Goal: Information Seeking & Learning: Learn about a topic

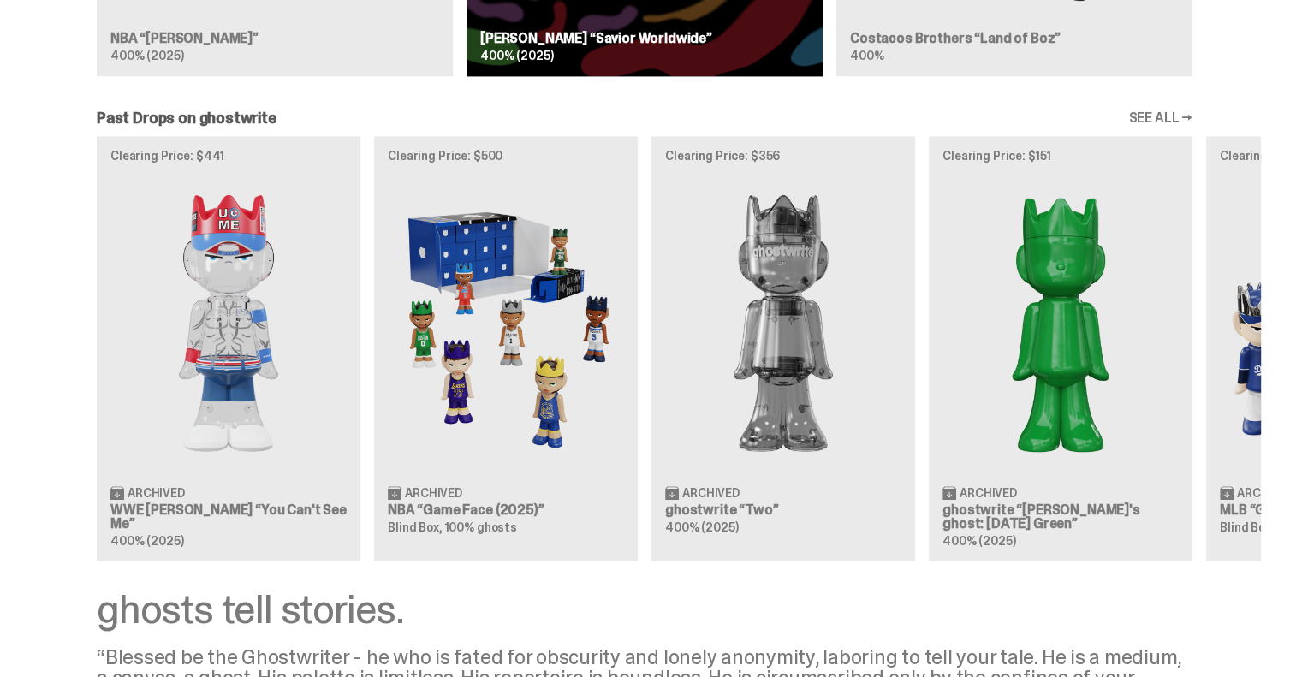
scroll to position [1456, 0]
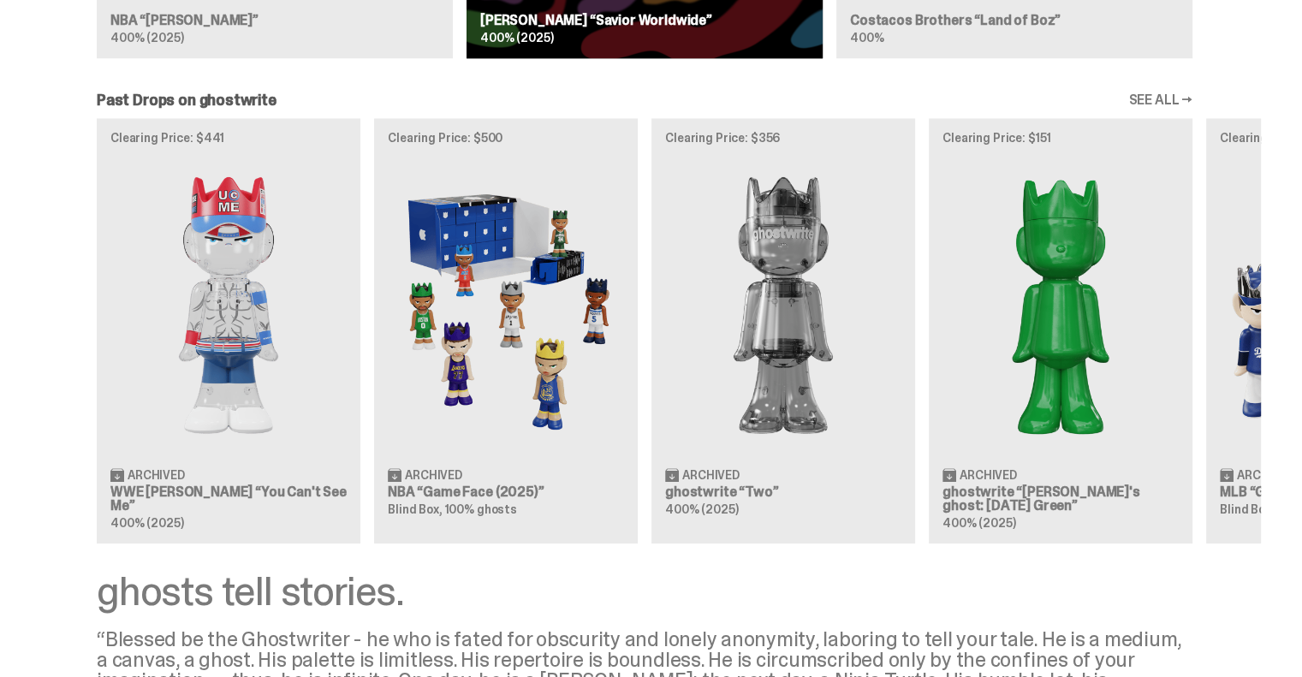
click at [1000, 327] on div "Clearing Price: $441 Archived WWE [PERSON_NAME] “You Can't See Me” 400% (2025) …" at bounding box center [644, 330] width 1233 height 425
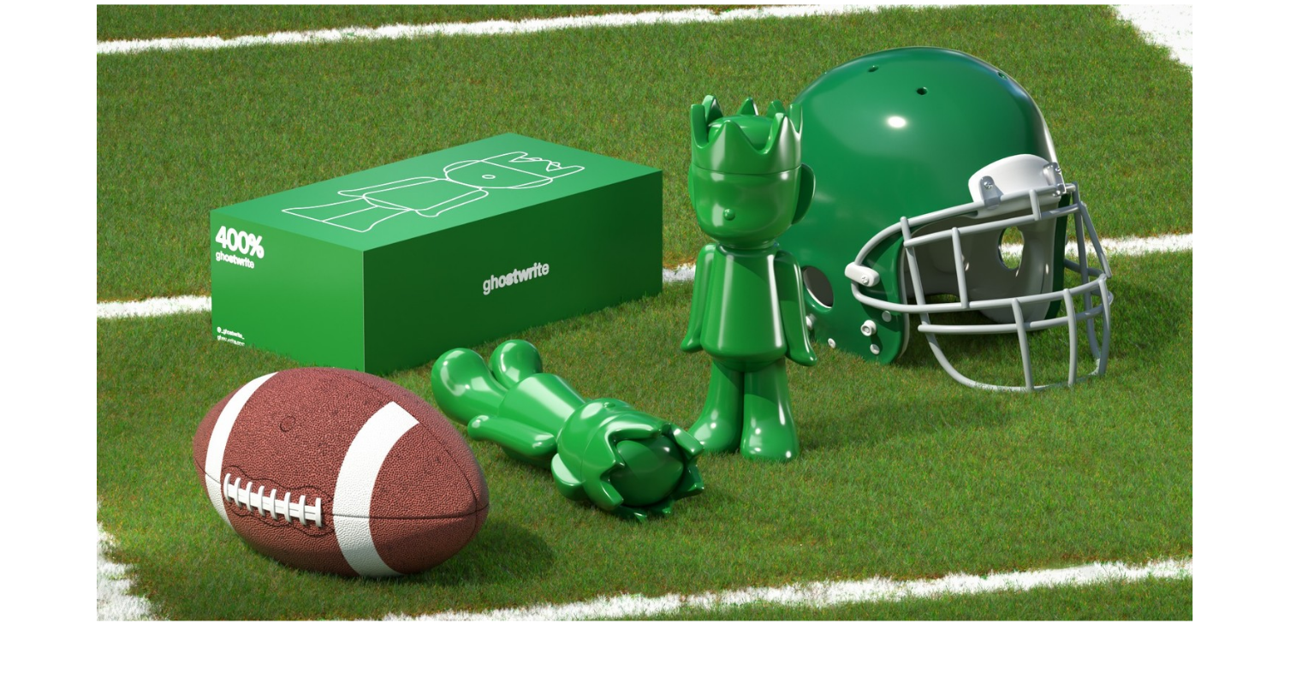
scroll to position [2482, 0]
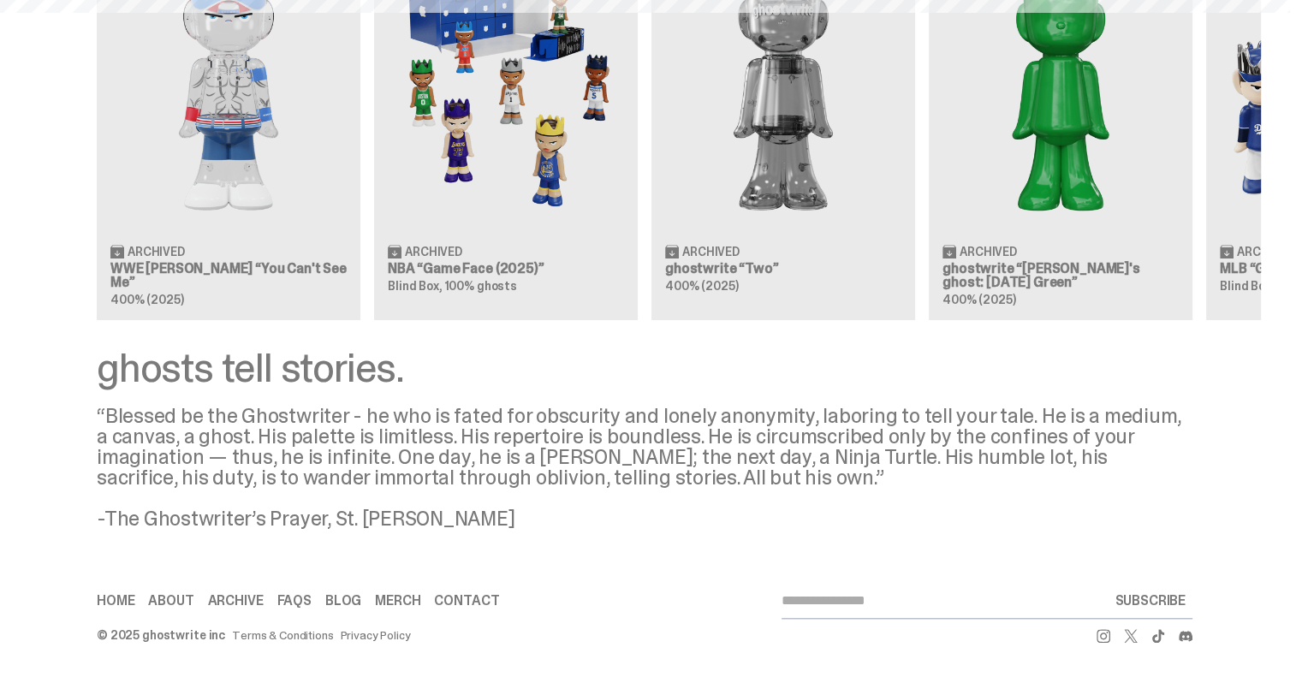
scroll to position [1456, 0]
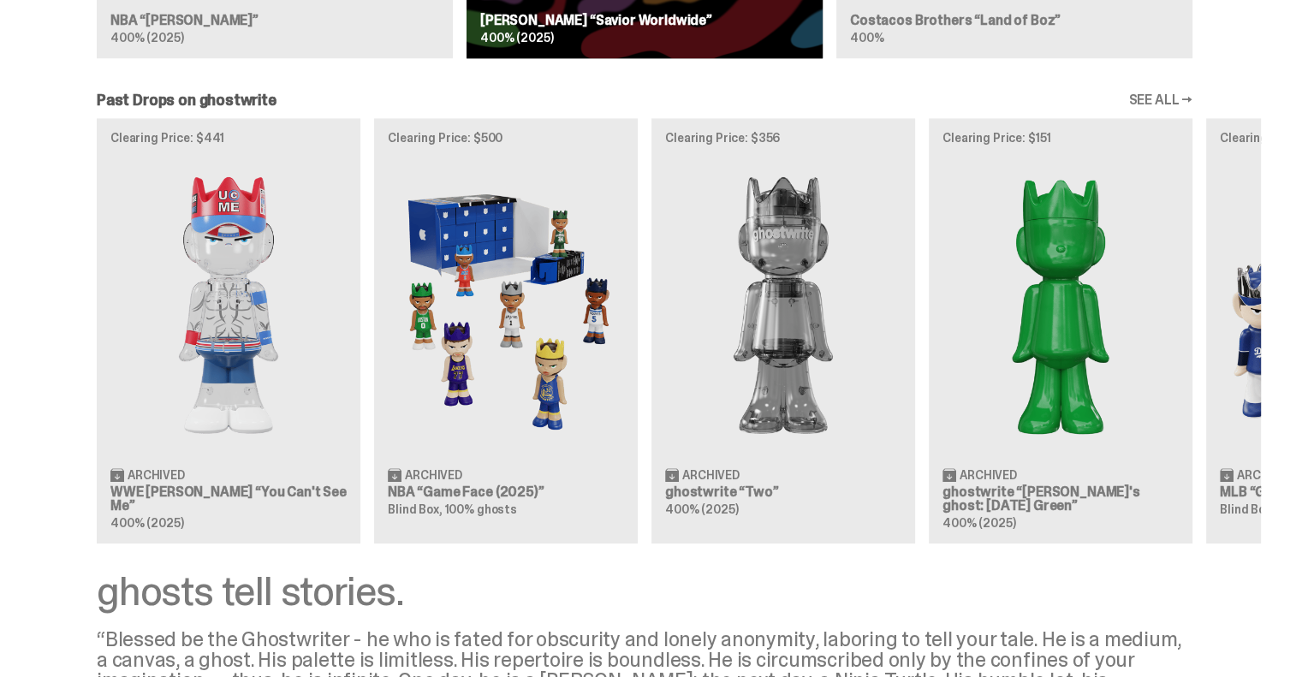
click at [808, 321] on div "Clearing Price: $441 Archived WWE [PERSON_NAME] “You Can't See Me” 400% (2025) …" at bounding box center [644, 330] width 1233 height 425
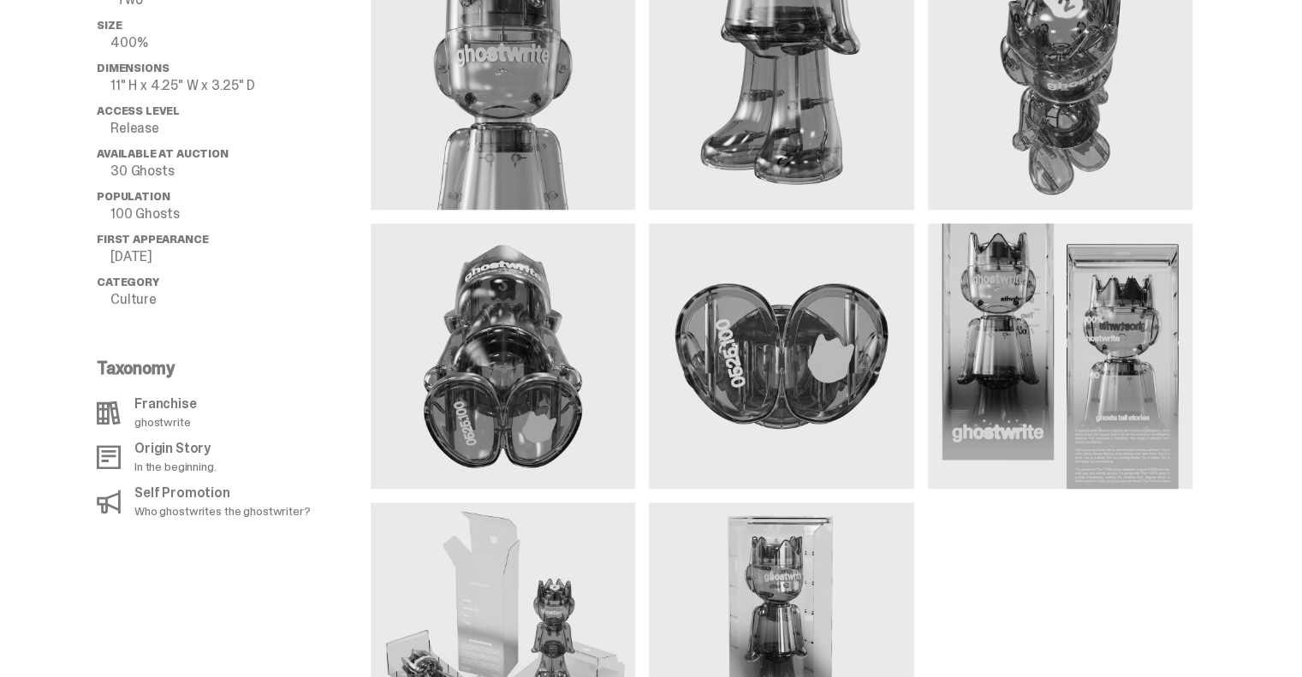
scroll to position [1456, 0]
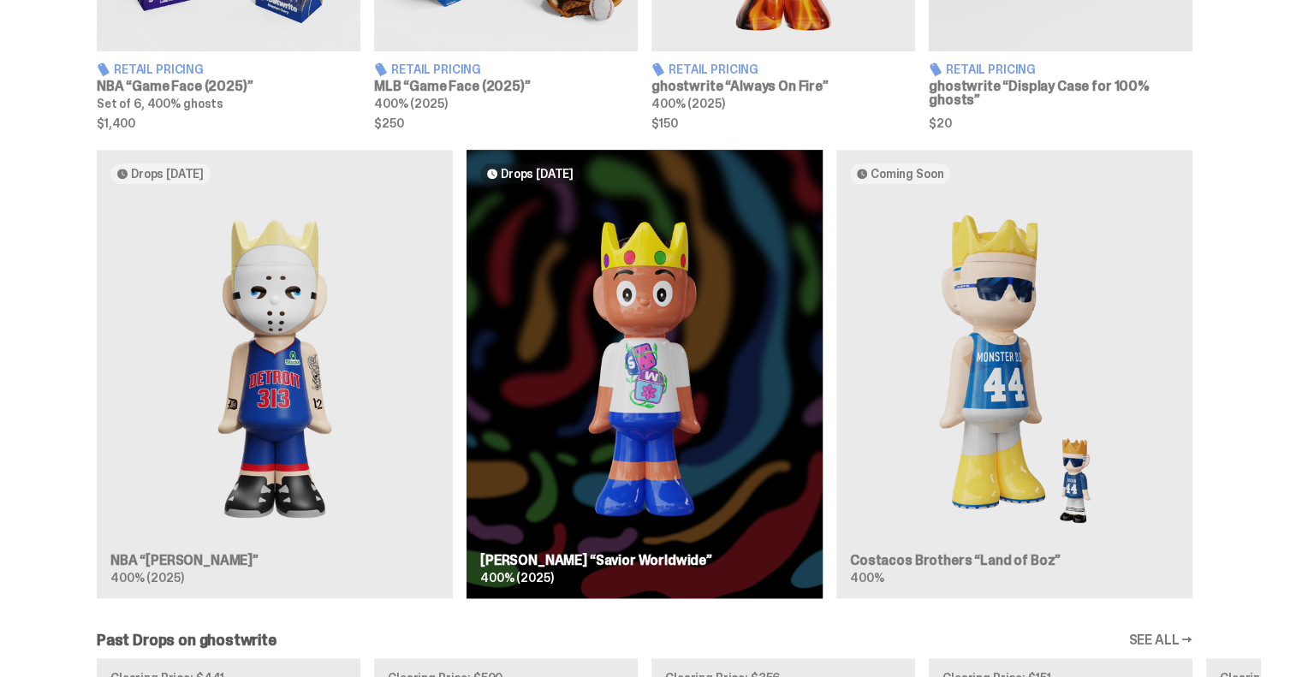
scroll to position [908, 0]
